Goal: Task Accomplishment & Management: Complete application form

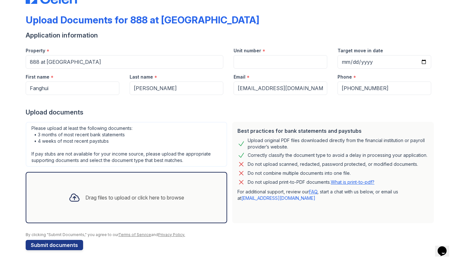
scroll to position [23, 0]
click at [85, 195] on div "Drag files to upload or click here to browse" at bounding box center [134, 198] width 99 height 8
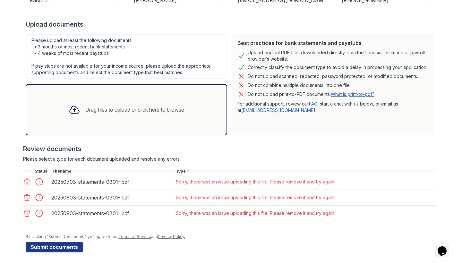
scroll to position [111, 0]
click at [26, 181] on icon at bounding box center [27, 182] width 8 height 8
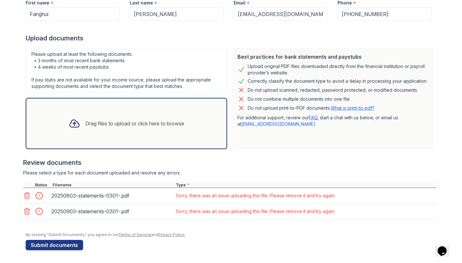
click at [26, 193] on icon at bounding box center [26, 196] width 5 height 6
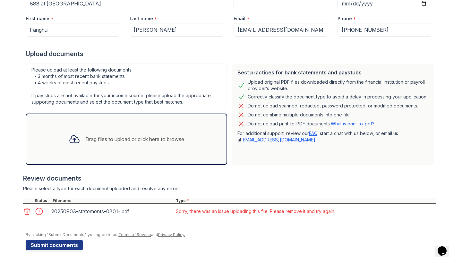
click at [29, 212] on icon at bounding box center [27, 212] width 8 height 8
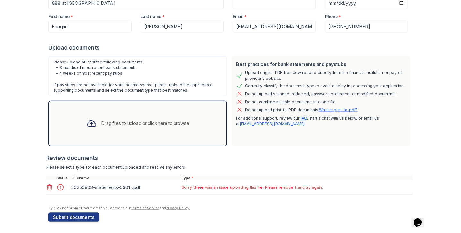
scroll to position [66, 0]
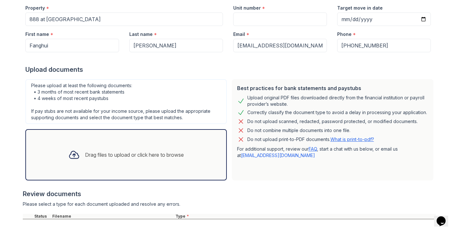
click at [407, 196] on div "Review documents" at bounding box center [229, 194] width 413 height 9
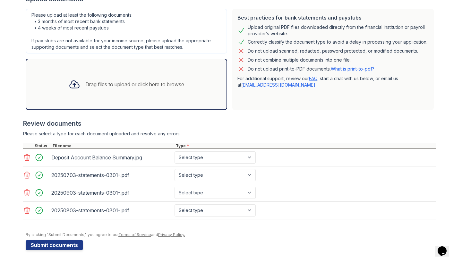
scroll to position [130, 0]
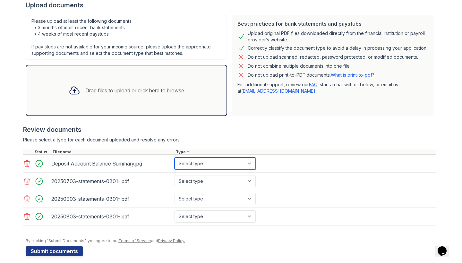
select select "investment_account_statement"
click at [70, 164] on div "Deposit Account Balance Summary.jpg" at bounding box center [111, 164] width 121 height 10
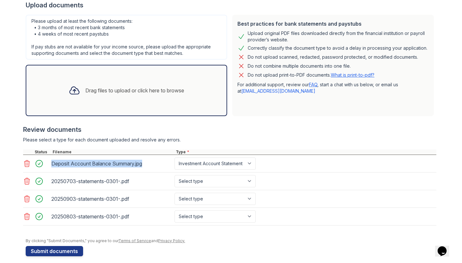
click at [70, 164] on div "Deposit Account Balance Summary.jpg" at bounding box center [111, 164] width 121 height 10
copy div "Deposit Account Balance Summary.jpg"
select select "bank_statement"
click at [390, 1] on div "Upload documents" at bounding box center [231, 5] width 411 height 9
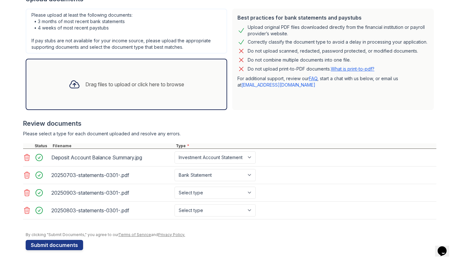
scroll to position [136, 0]
select select "bank_statement"
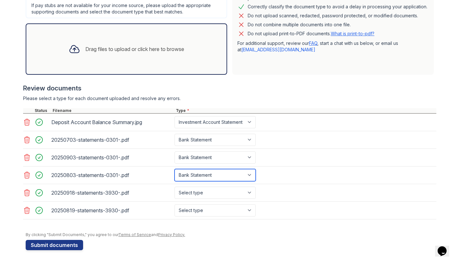
scroll to position [172, 0]
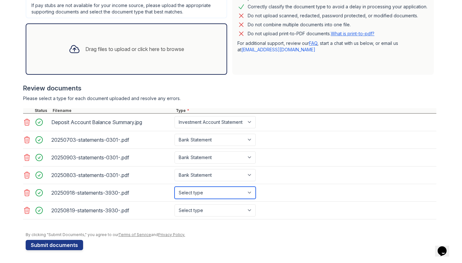
select select "bank_statement"
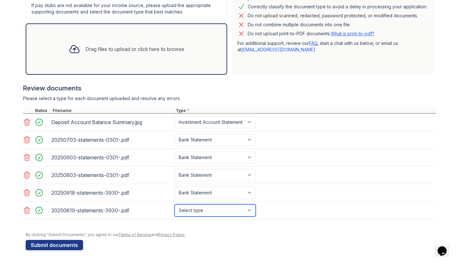
select select "bank_statement"
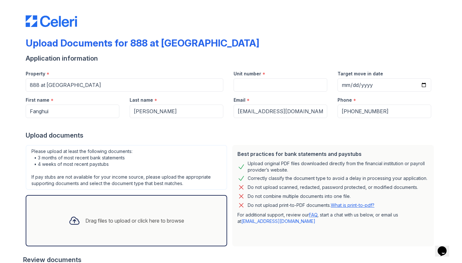
scroll to position [0, 0]
click at [342, 87] on input "Target move in date" at bounding box center [385, 84] width 94 height 13
click at [274, 77] on div "Unit number *" at bounding box center [281, 71] width 94 height 13
click at [265, 88] on input "Unit number" at bounding box center [281, 84] width 94 height 13
click at [277, 51] on div "Upload Documents for 888 at Grand Hope Park" at bounding box center [231, 45] width 411 height 17
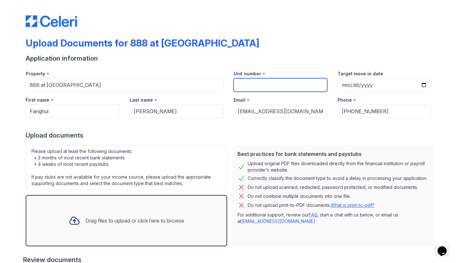
click at [281, 83] on input "Unit number" at bounding box center [281, 84] width 94 height 13
type input "2812"
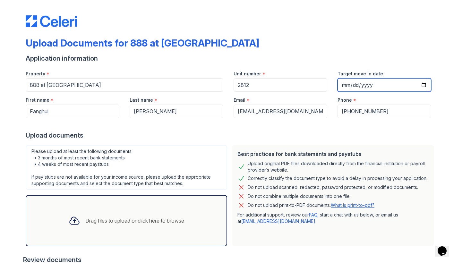
click at [361, 84] on input "Target move in date" at bounding box center [385, 84] width 94 height 13
click at [348, 82] on input "Target move in date" at bounding box center [385, 84] width 94 height 13
click at [355, 83] on input "Target move in date" at bounding box center [385, 84] width 94 height 13
click at [372, 85] on input "Target move in date" at bounding box center [385, 84] width 94 height 13
click at [394, 140] on form "Application information Property * 888 at Grand Hope Park Unit number * 2812 Ta…" at bounding box center [231, 238] width 411 height 368
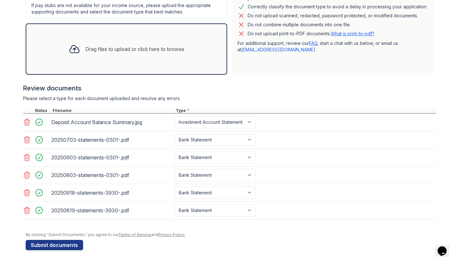
scroll to position [172, 0]
click at [39, 244] on button "Submit documents" at bounding box center [54, 245] width 57 height 10
click at [39, 248] on button "Submit documents" at bounding box center [54, 245] width 57 height 10
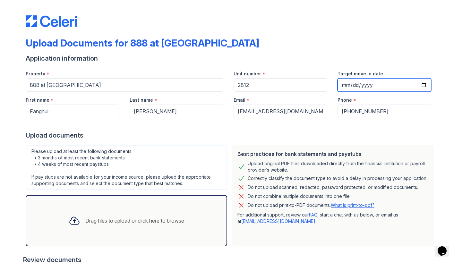
click at [370, 84] on input "Target move in date" at bounding box center [385, 84] width 94 height 13
type input "2025-11-04"
click at [311, 136] on div "Upload documents" at bounding box center [231, 135] width 411 height 9
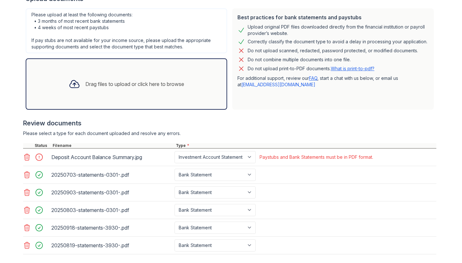
scroll to position [155, 0]
select select "other"
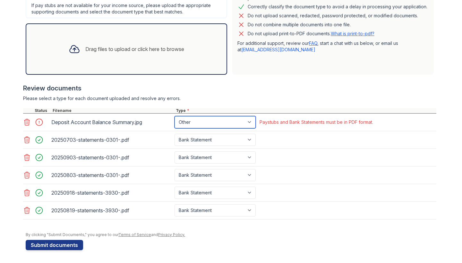
scroll to position [190, 0]
click at [110, 124] on div "Deposit Account Balance Summary.jpg" at bounding box center [111, 122] width 121 height 10
click at [27, 123] on icon at bounding box center [27, 122] width 8 height 8
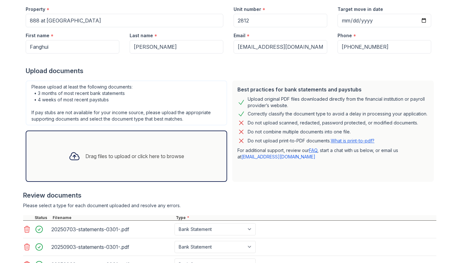
scroll to position [82, 0]
click at [134, 163] on div "Drag files to upload or click here to browse" at bounding box center [127, 157] width 126 height 22
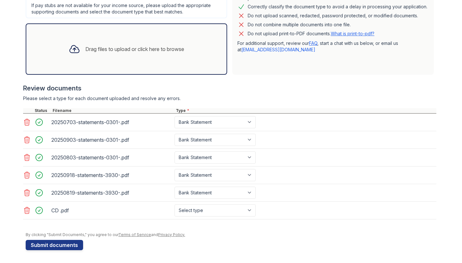
scroll to position [190, 0]
select select "investment_account_statement"
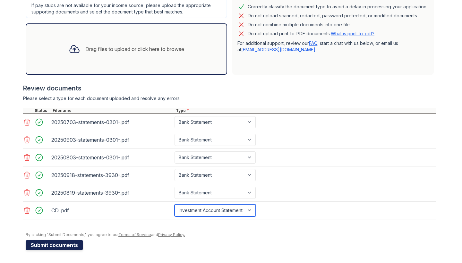
scroll to position [0, 0]
click at [70, 243] on button "Submit documents" at bounding box center [54, 245] width 57 height 10
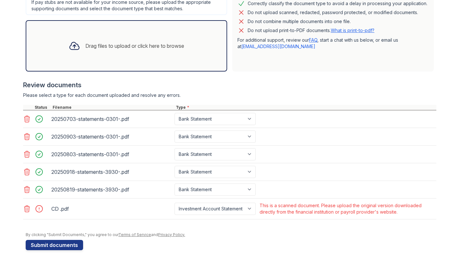
scroll to position [193, 0]
select select "other"
click at [70, 247] on button "Submit documents" at bounding box center [54, 245] width 57 height 10
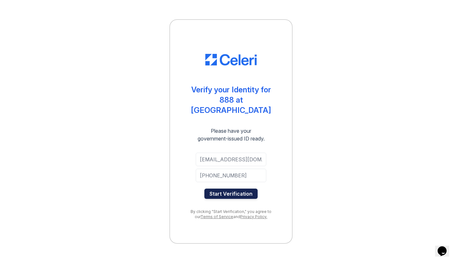
click at [224, 189] on button "Start Verification" at bounding box center [230, 194] width 53 height 10
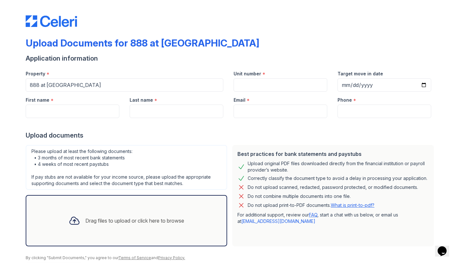
scroll to position [-9, 0]
